Goal: Information Seeking & Learning: Check status

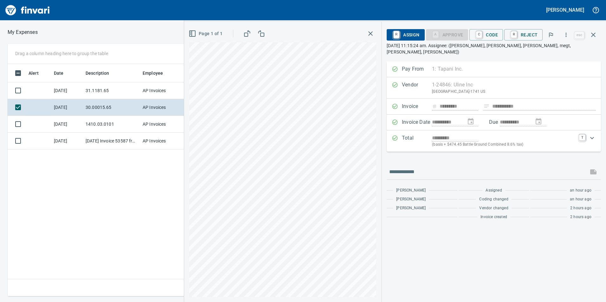
scroll to position [228, 423]
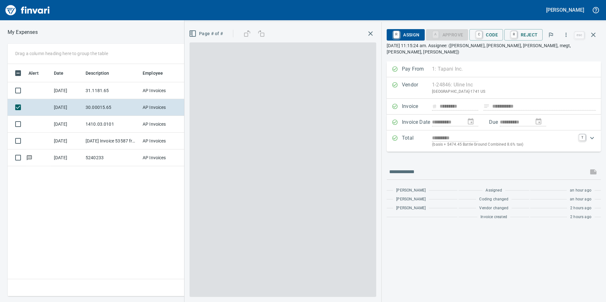
scroll to position [228, 427]
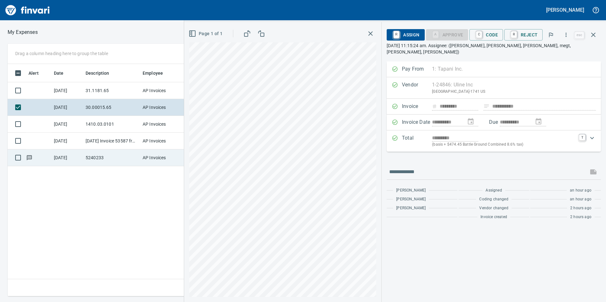
click at [111, 160] on td "5240233" at bounding box center [111, 158] width 57 height 17
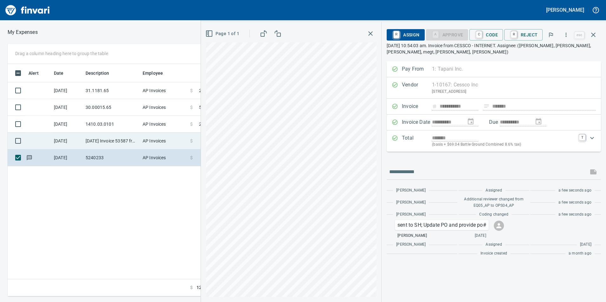
click at [117, 138] on td "[DATE] Invoice 53587 from Van-port Rigging Inc (1-11072)" at bounding box center [111, 141] width 57 height 17
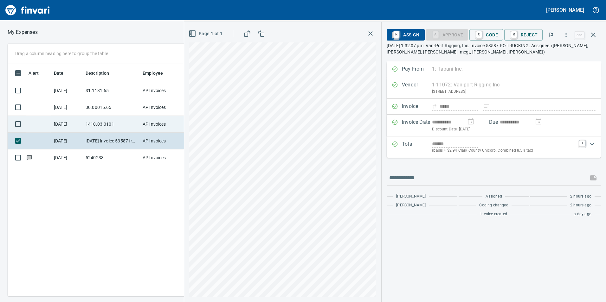
click at [112, 121] on td "1410.03.0101" at bounding box center [111, 124] width 57 height 17
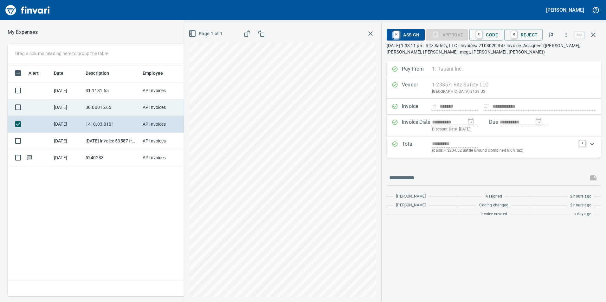
click at [111, 100] on td "30.00015.65" at bounding box center [111, 107] width 57 height 17
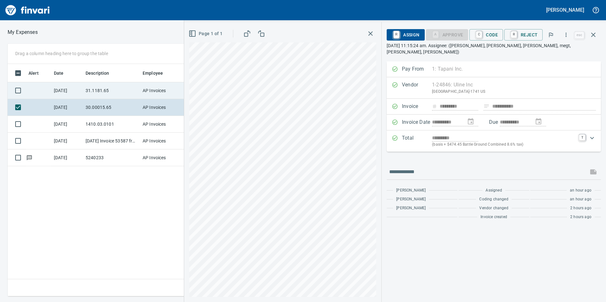
click at [108, 87] on td "31.1181.65" at bounding box center [111, 90] width 57 height 17
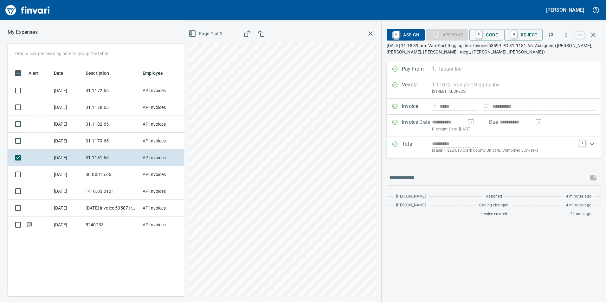
scroll to position [228, 427]
click at [98, 98] on td "31.1172.65" at bounding box center [111, 90] width 57 height 17
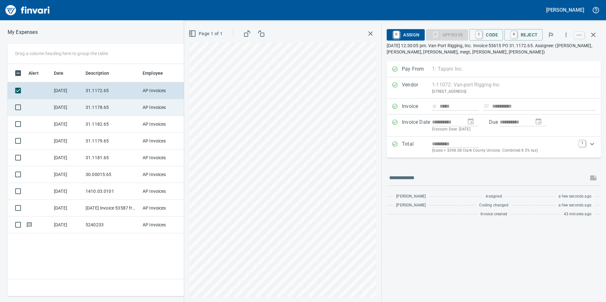
click at [91, 115] on td "31.1178.65" at bounding box center [111, 107] width 57 height 17
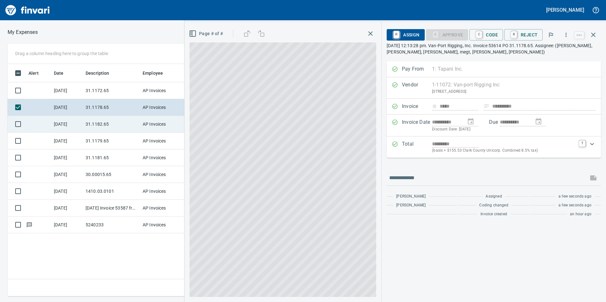
click at [90, 129] on td "31.1182.65" at bounding box center [111, 124] width 57 height 17
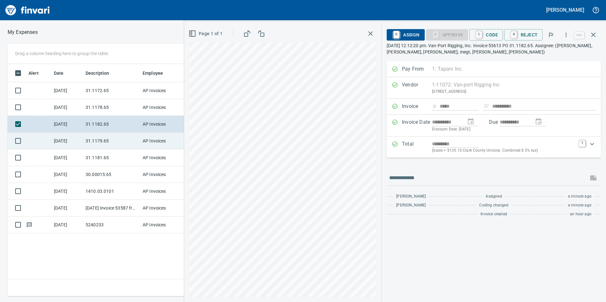
click at [86, 145] on td "31.1179.65" at bounding box center [111, 141] width 57 height 17
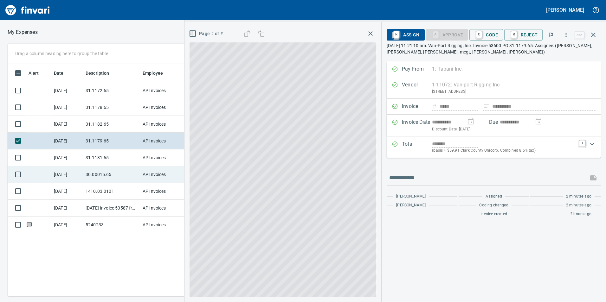
drag, startPoint x: 95, startPoint y: 172, endPoint x: 100, endPoint y: 160, distance: 12.5
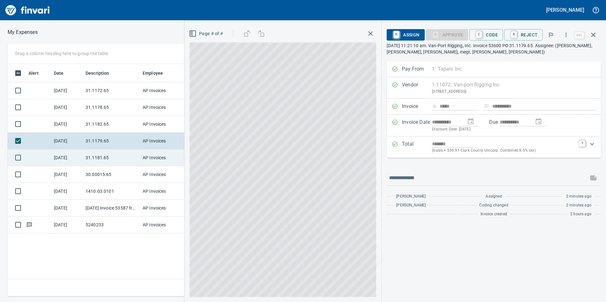
click at [95, 171] on td "30.00015.65" at bounding box center [111, 174] width 57 height 17
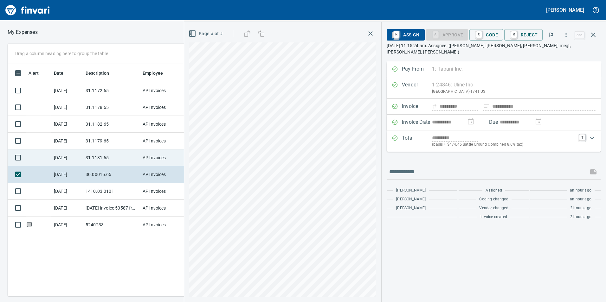
click at [101, 155] on td "31.1181.65" at bounding box center [111, 158] width 57 height 17
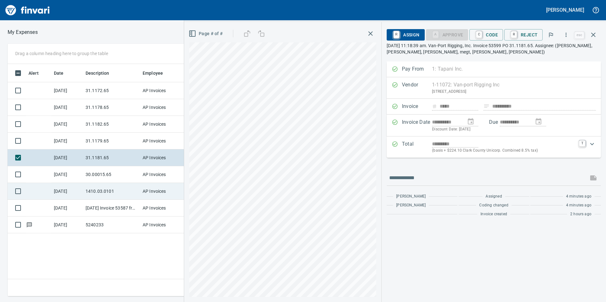
click at [105, 189] on td "1410.03.0101" at bounding box center [111, 191] width 57 height 17
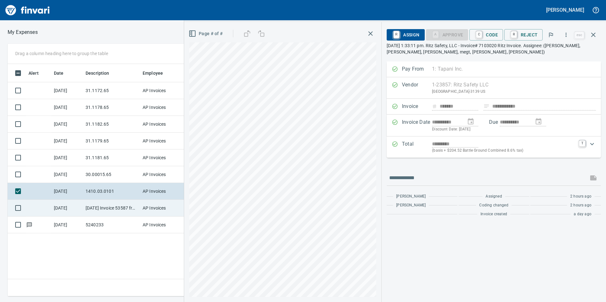
click at [99, 206] on td "[DATE] Invoice 53587 from Van-port Rigging Inc (1-11072)" at bounding box center [111, 208] width 57 height 17
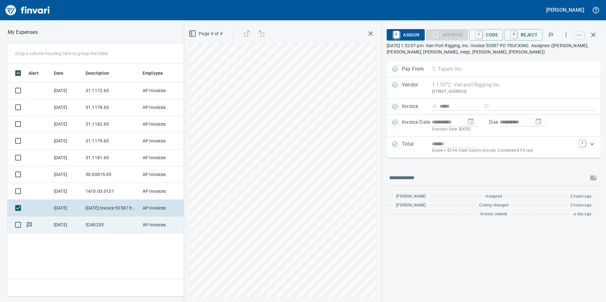
click at [103, 225] on td "5240233" at bounding box center [111, 225] width 57 height 17
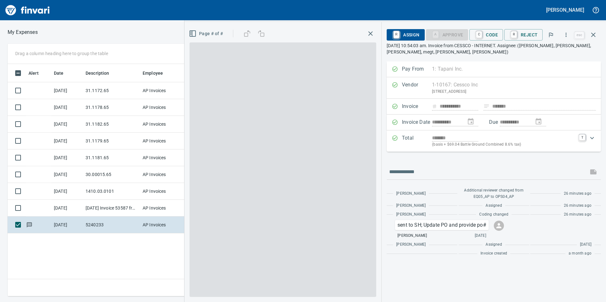
scroll to position [228, 427]
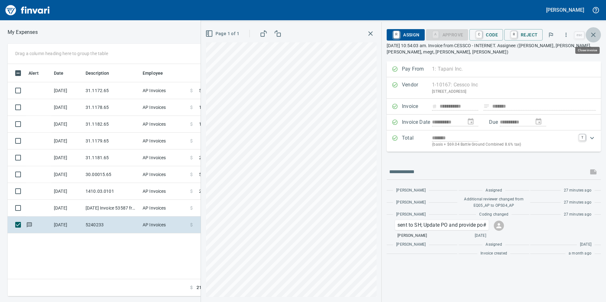
drag, startPoint x: 592, startPoint y: 39, endPoint x: 554, endPoint y: 46, distance: 38.5
click at [592, 39] on button "button" at bounding box center [593, 34] width 15 height 15
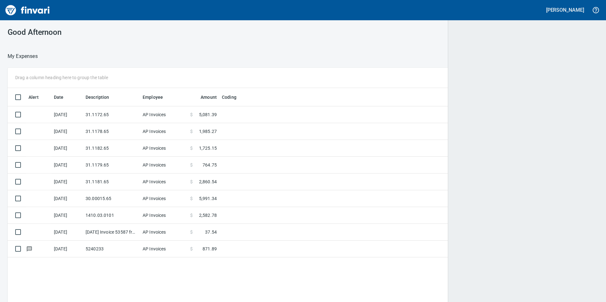
scroll to position [228, 580]
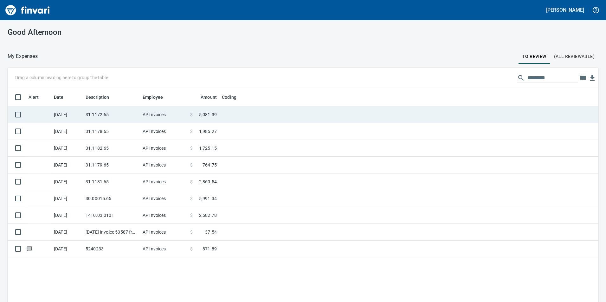
scroll to position [228, 581]
click at [240, 109] on td at bounding box center [298, 114] width 158 height 17
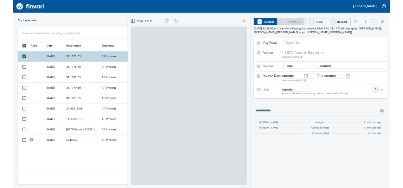
scroll to position [228, 427]
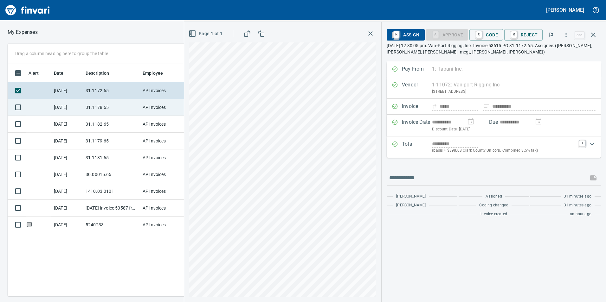
click at [156, 108] on td "AP Invoices" at bounding box center [164, 107] width 48 height 17
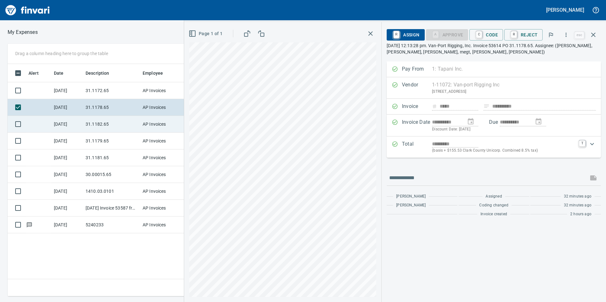
click at [144, 125] on td "AP Invoices" at bounding box center [164, 124] width 48 height 17
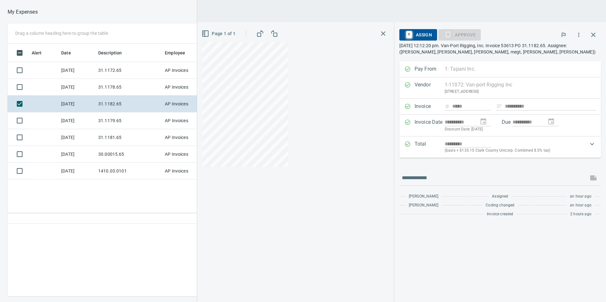
scroll to position [227, 427]
